Goal: Use online tool/utility: Utilize a website feature to perform a specific function

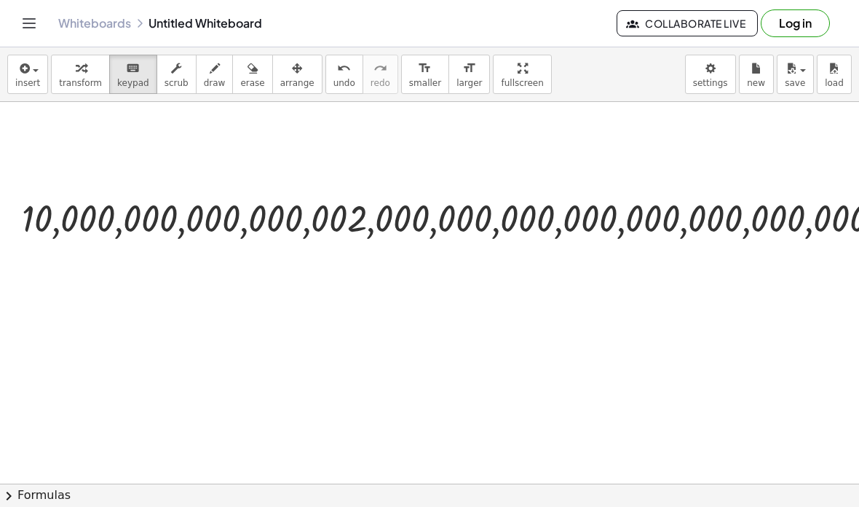
scroll to position [1, 0]
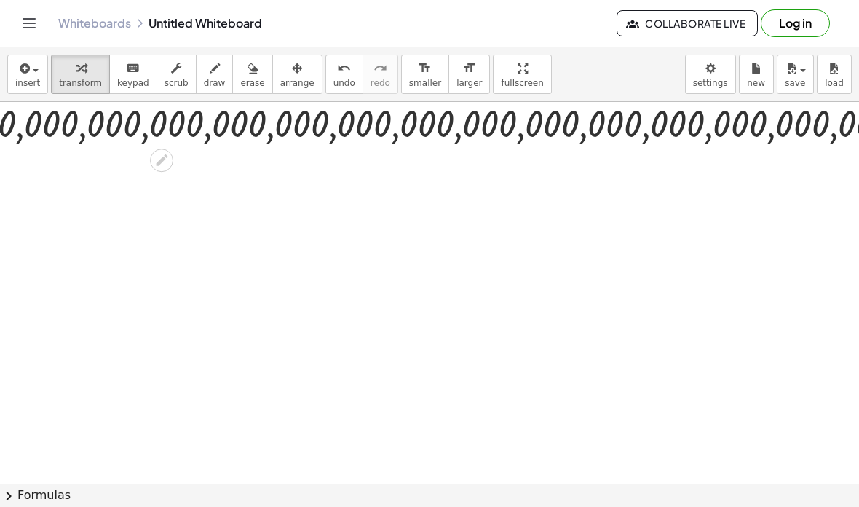
scroll to position [66, 890]
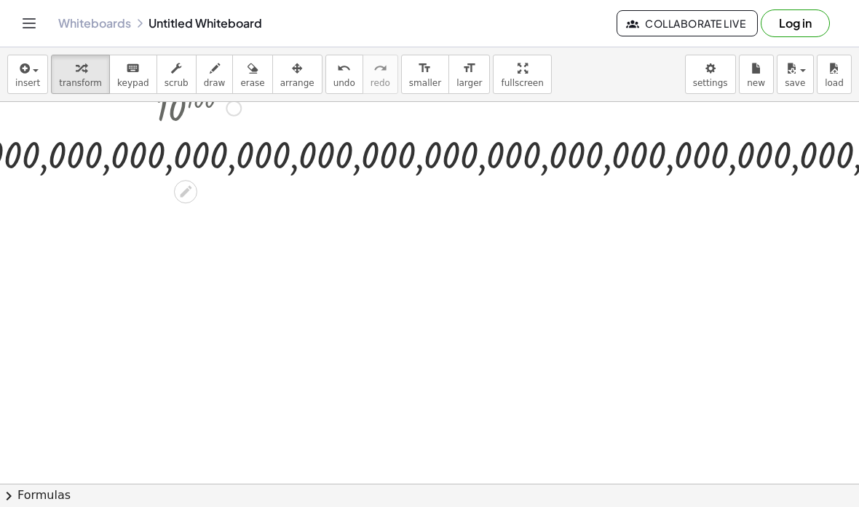
click at [164, 178] on div at bounding box center [198, 155] width 2149 height 48
click at [166, 180] on div "10 100 10,000,000,000,000,002,000,000,000,000,000,000,000,000,000,000,000,000,0…" at bounding box center [193, 130] width 2167 height 103
click at [185, 195] on icon at bounding box center [185, 191] width 15 height 15
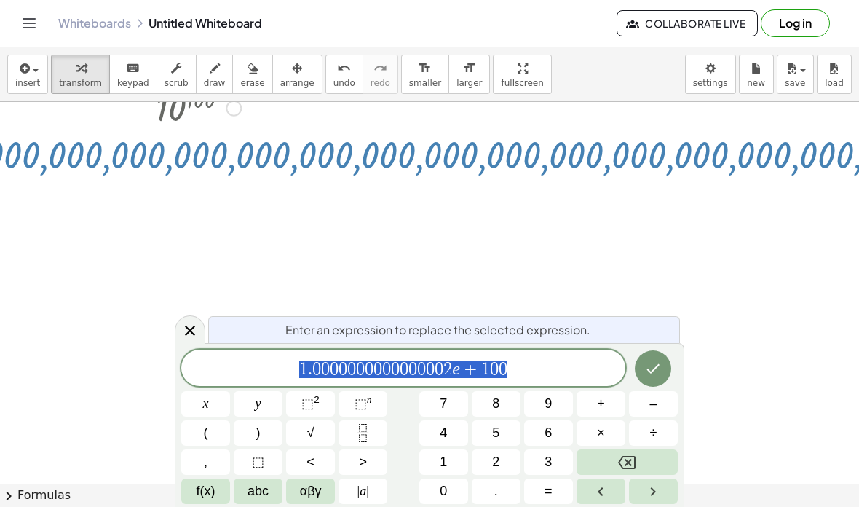
click at [529, 375] on span "1 . 0 0 0 0 0 0 0 0 0 0 0 0 0 0 0 2 e + 1 0 0" at bounding box center [403, 369] width 444 height 20
click at [676, 434] on button "÷" at bounding box center [653, 432] width 49 height 25
click at [430, 443] on button "4" at bounding box center [443, 432] width 49 height 25
click at [441, 486] on span "0" at bounding box center [443, 491] width 7 height 20
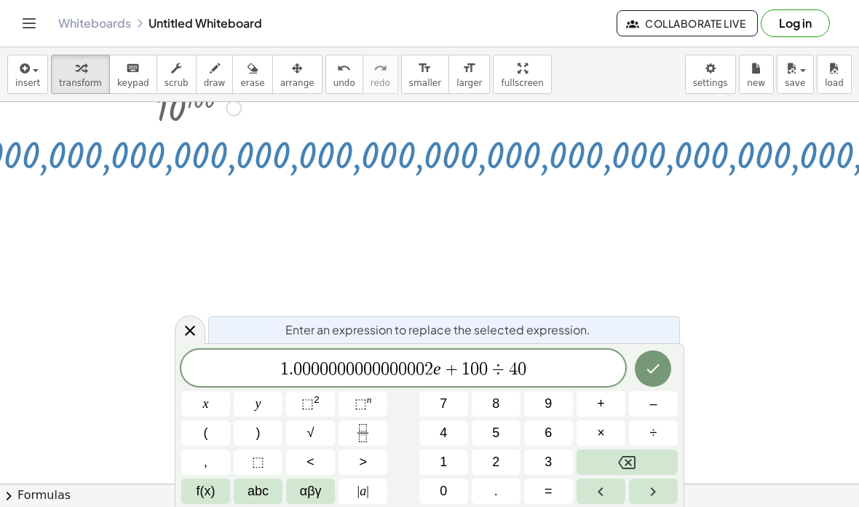
click at [617, 461] on button "Backspace" at bounding box center [627, 461] width 101 height 25
click at [616, 461] on button "Backspace" at bounding box center [627, 461] width 101 height 25
click at [438, 451] on button "1" at bounding box center [443, 461] width 49 height 25
click at [437, 451] on button "1" at bounding box center [443, 461] width 49 height 25
click at [442, 485] on span "0" at bounding box center [443, 491] width 7 height 20
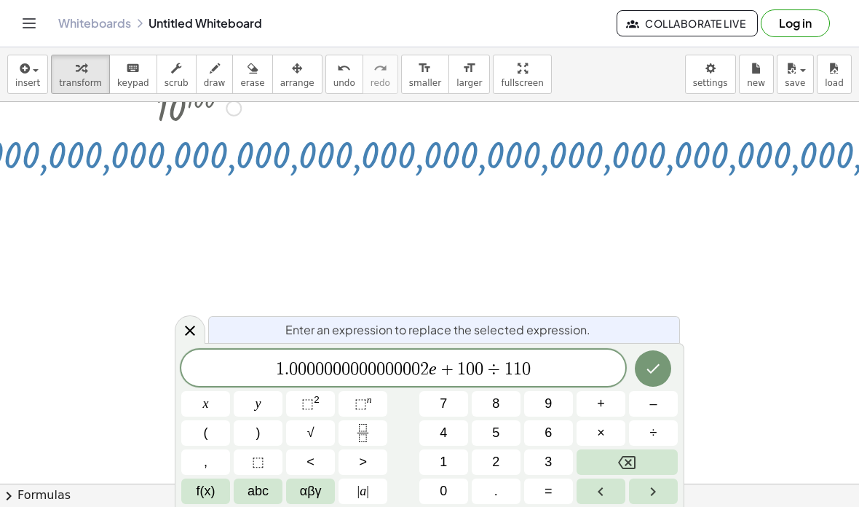
click at [601, 441] on span "×" at bounding box center [601, 433] width 8 height 20
click at [600, 440] on span "×" at bounding box center [601, 433] width 8 height 20
click at [604, 456] on button "Backspace" at bounding box center [627, 461] width 101 height 25
click at [603, 455] on button "Backspace" at bounding box center [627, 461] width 101 height 25
click at [603, 459] on button "Backspace" at bounding box center [627, 461] width 101 height 25
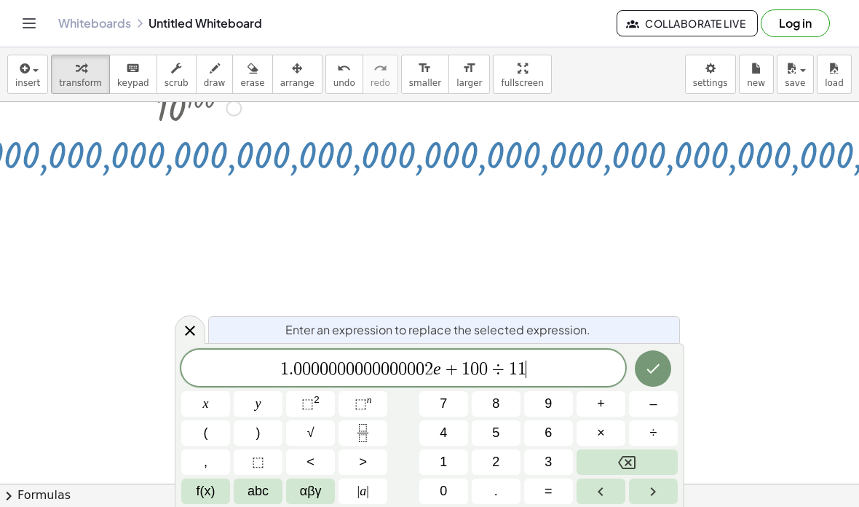
click at [603, 459] on button "Backspace" at bounding box center [627, 461] width 101 height 25
click at [601, 459] on button "Backspace" at bounding box center [627, 461] width 101 height 25
click at [437, 461] on button "1" at bounding box center [443, 461] width 49 height 25
click at [355, 398] on span "⬚" at bounding box center [361, 403] width 12 height 15
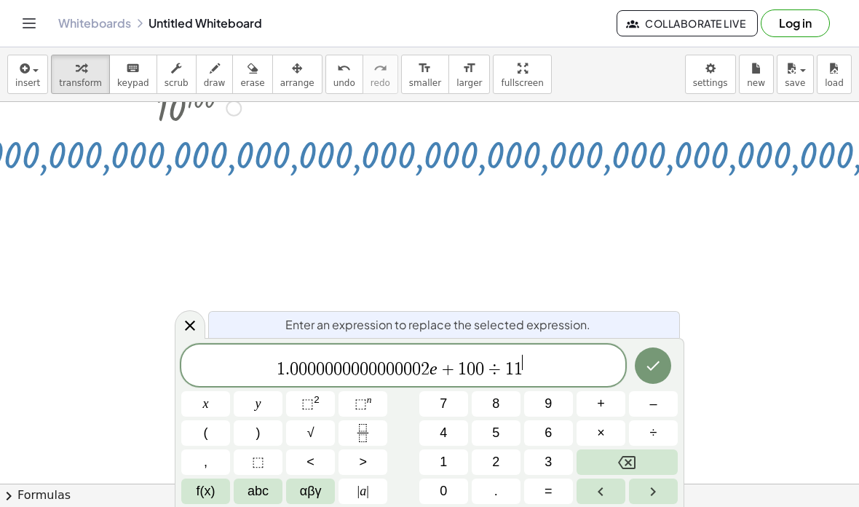
click at [601, 458] on button "Backspace" at bounding box center [627, 461] width 101 height 25
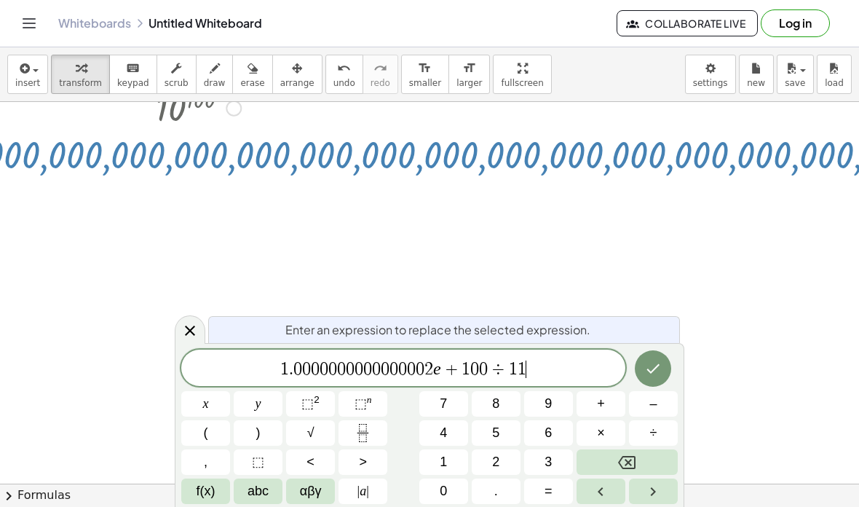
click at [600, 457] on button "Backspace" at bounding box center [627, 461] width 101 height 25
click at [441, 487] on span "0" at bounding box center [443, 491] width 7 height 20
click at [360, 394] on span "⬚ n" at bounding box center [363, 404] width 17 height 20
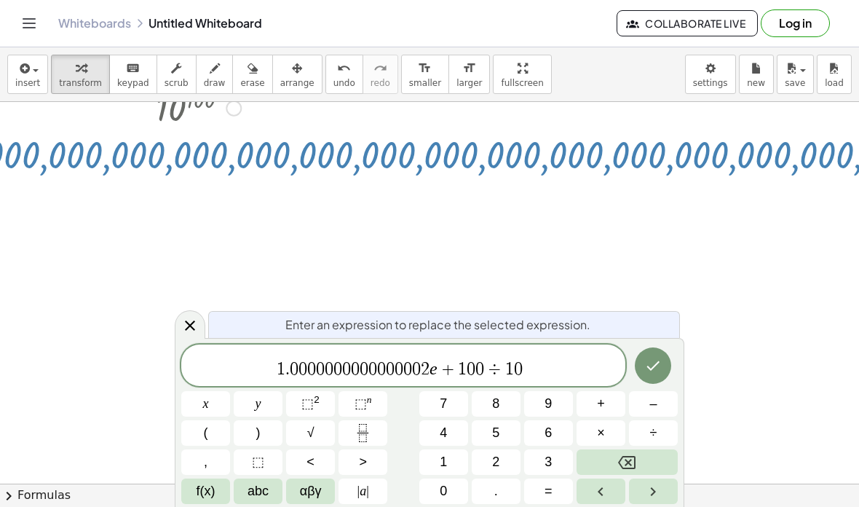
click at [435, 456] on button "1" at bounding box center [443, 461] width 49 height 25
click at [435, 455] on button "1" at bounding box center [443, 461] width 49 height 25
click at [438, 484] on button "0" at bounding box center [443, 490] width 49 height 25
click at [606, 443] on button "×" at bounding box center [601, 432] width 49 height 25
click at [605, 443] on span "×" at bounding box center [601, 433] width 8 height 20
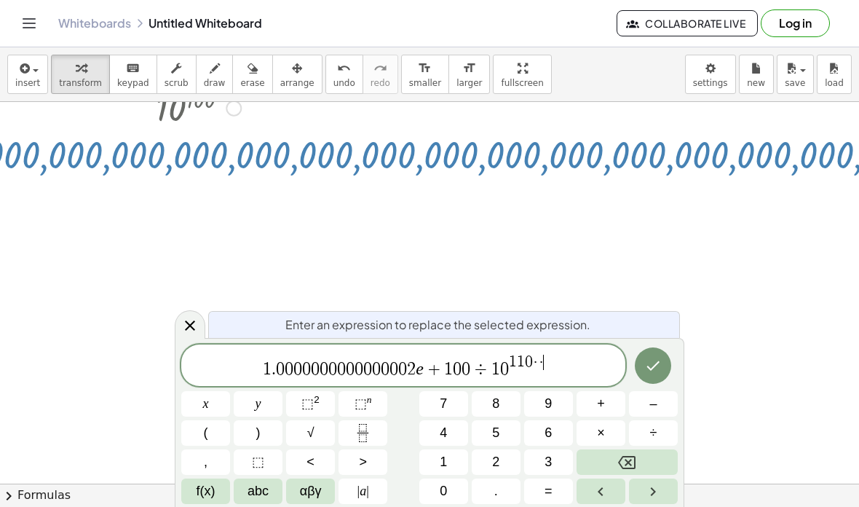
click at [607, 458] on button "Backspace" at bounding box center [627, 461] width 101 height 25
click at [604, 456] on button "Backspace" at bounding box center [627, 461] width 101 height 25
click at [604, 455] on button "Backspace" at bounding box center [627, 461] width 101 height 25
click at [435, 486] on button "0" at bounding box center [443, 490] width 49 height 25
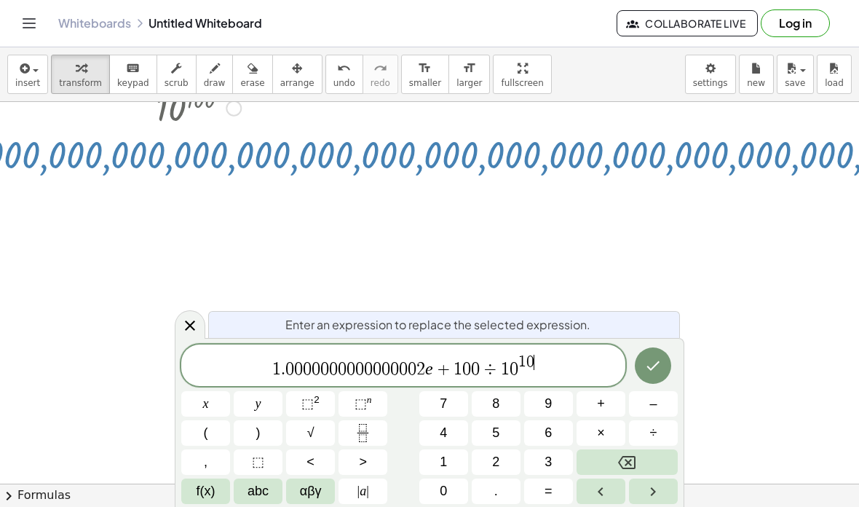
click at [435, 485] on button "0" at bounding box center [443, 490] width 49 height 25
click at [650, 369] on icon "Done" at bounding box center [653, 365] width 13 height 9
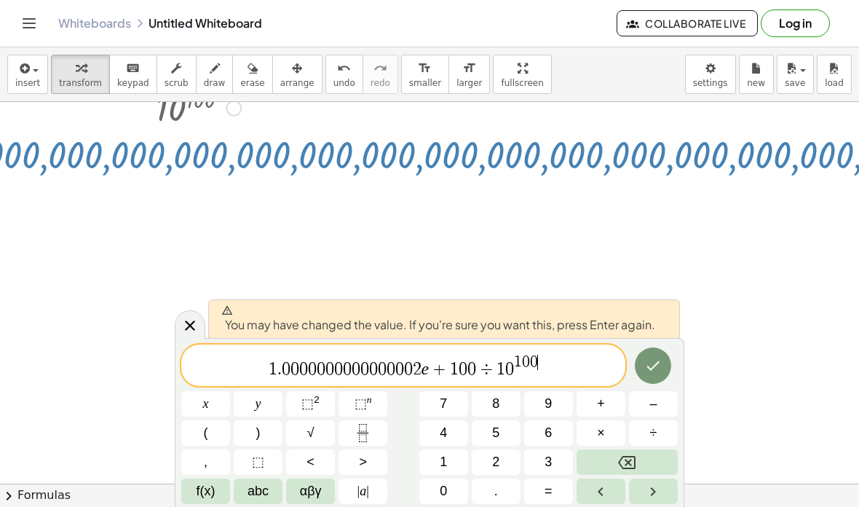
click at [657, 371] on icon "Done" at bounding box center [652, 365] width 17 height 17
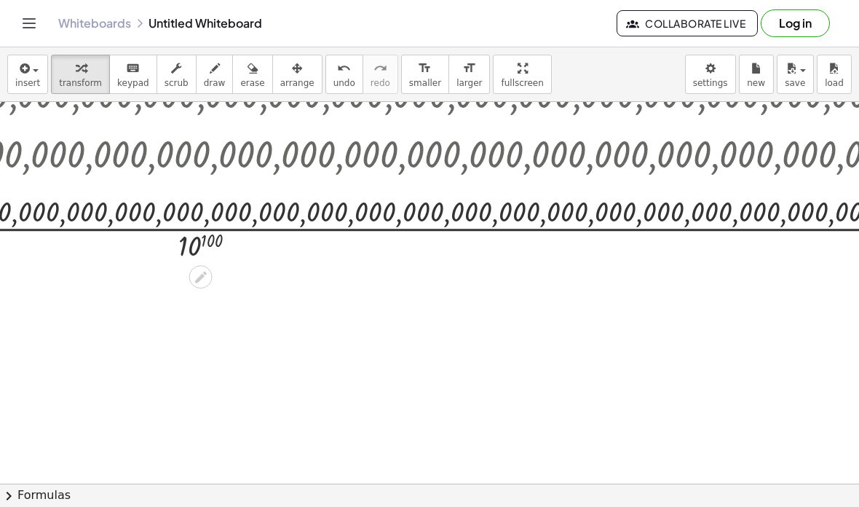
scroll to position [201, 802]
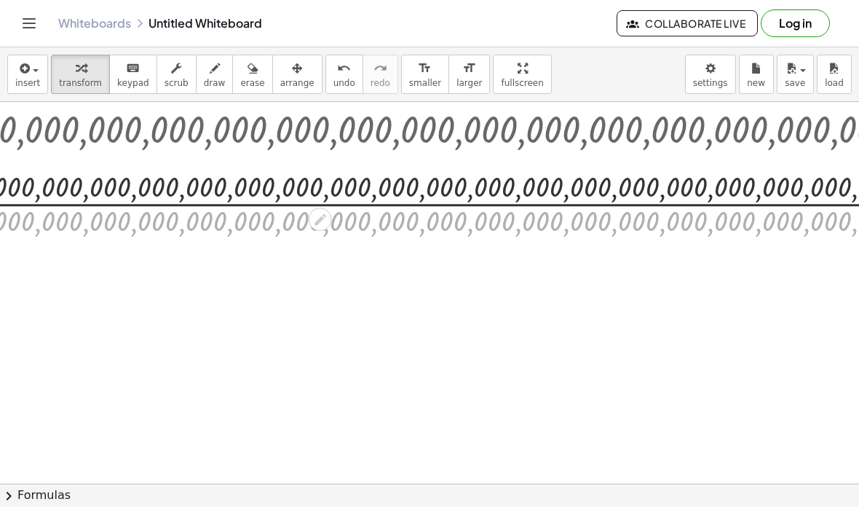
click at [320, 204] on div "· 10,000,000,000,000,002,000,000,000,000,000,000,000,000,000,000,000,000,000,00…" at bounding box center [320, 204] width 0 height 0
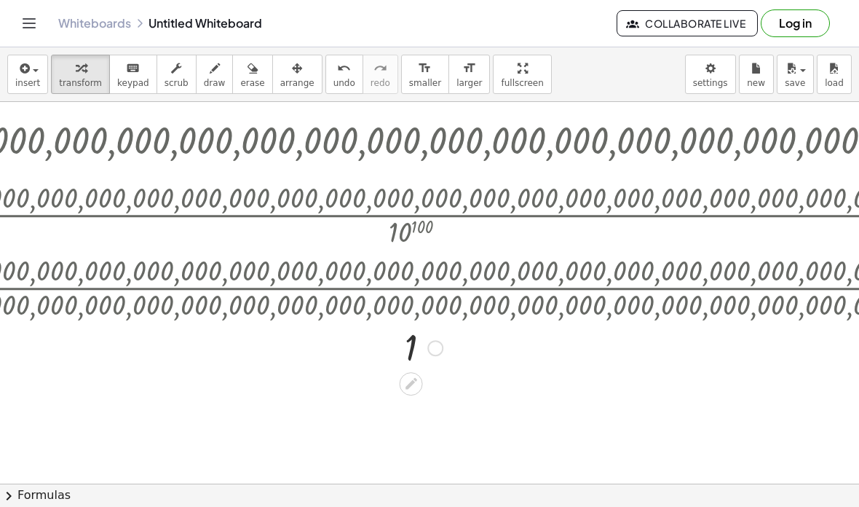
scroll to position [208, 740]
